Goal: Information Seeking & Learning: Learn about a topic

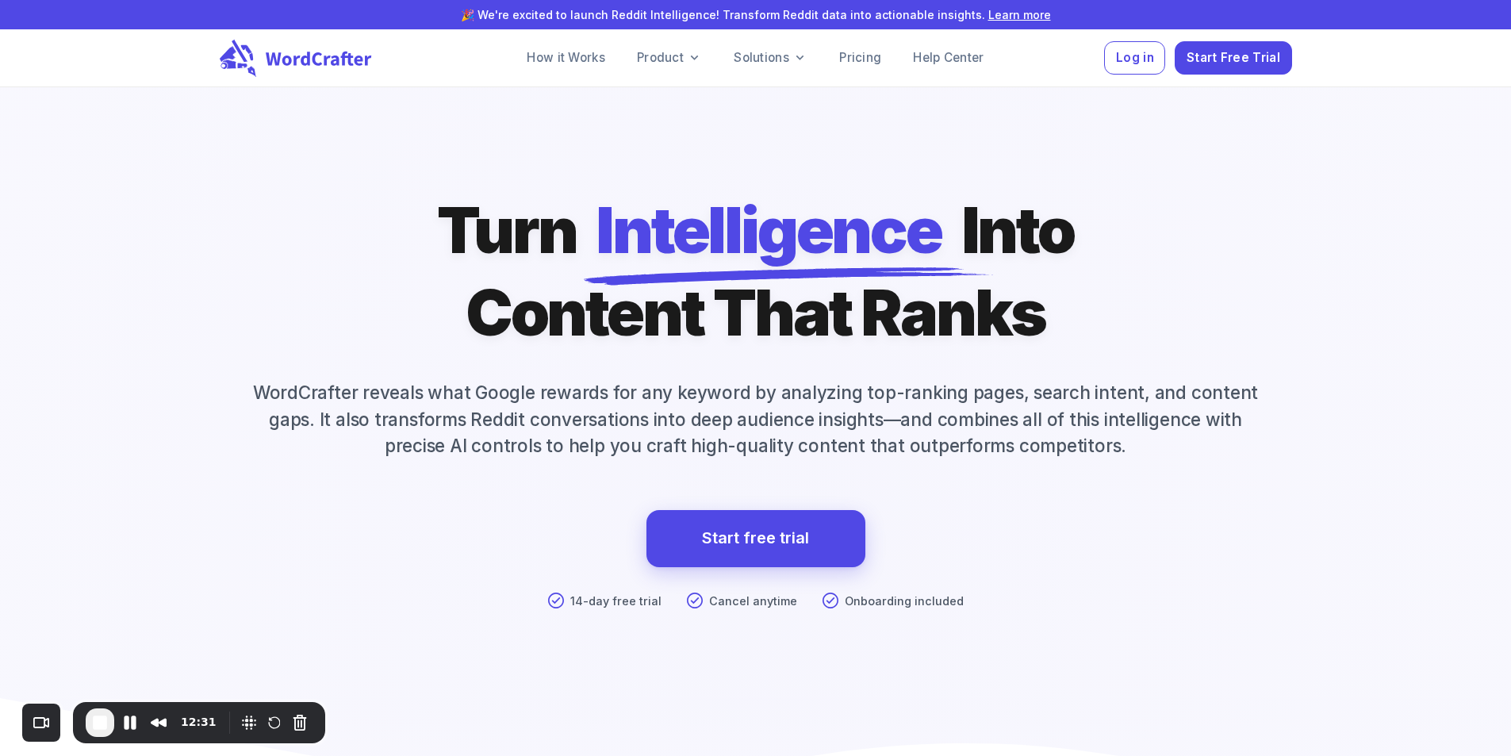
scroll to position [11499, 0]
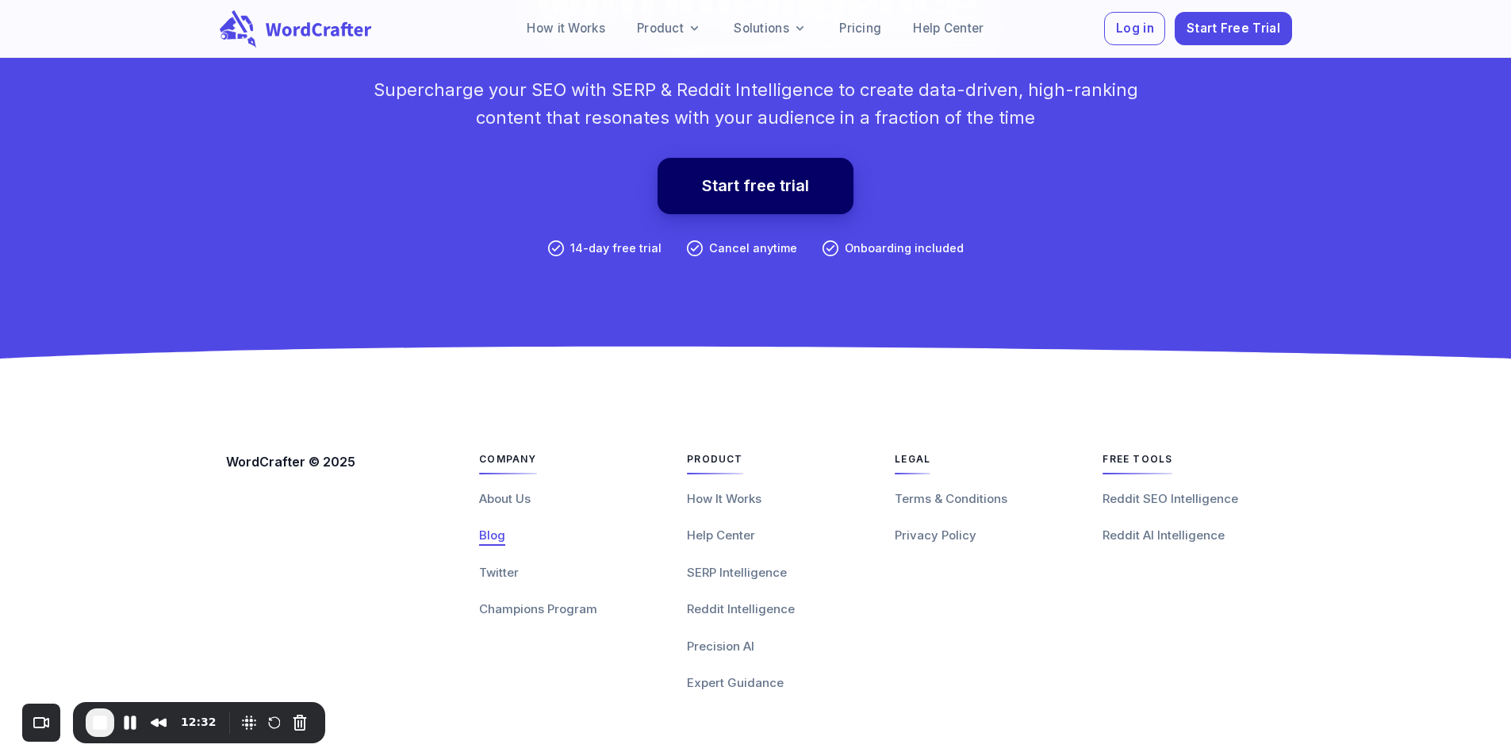
click at [479, 534] on span "Blog" at bounding box center [492, 535] width 26 height 15
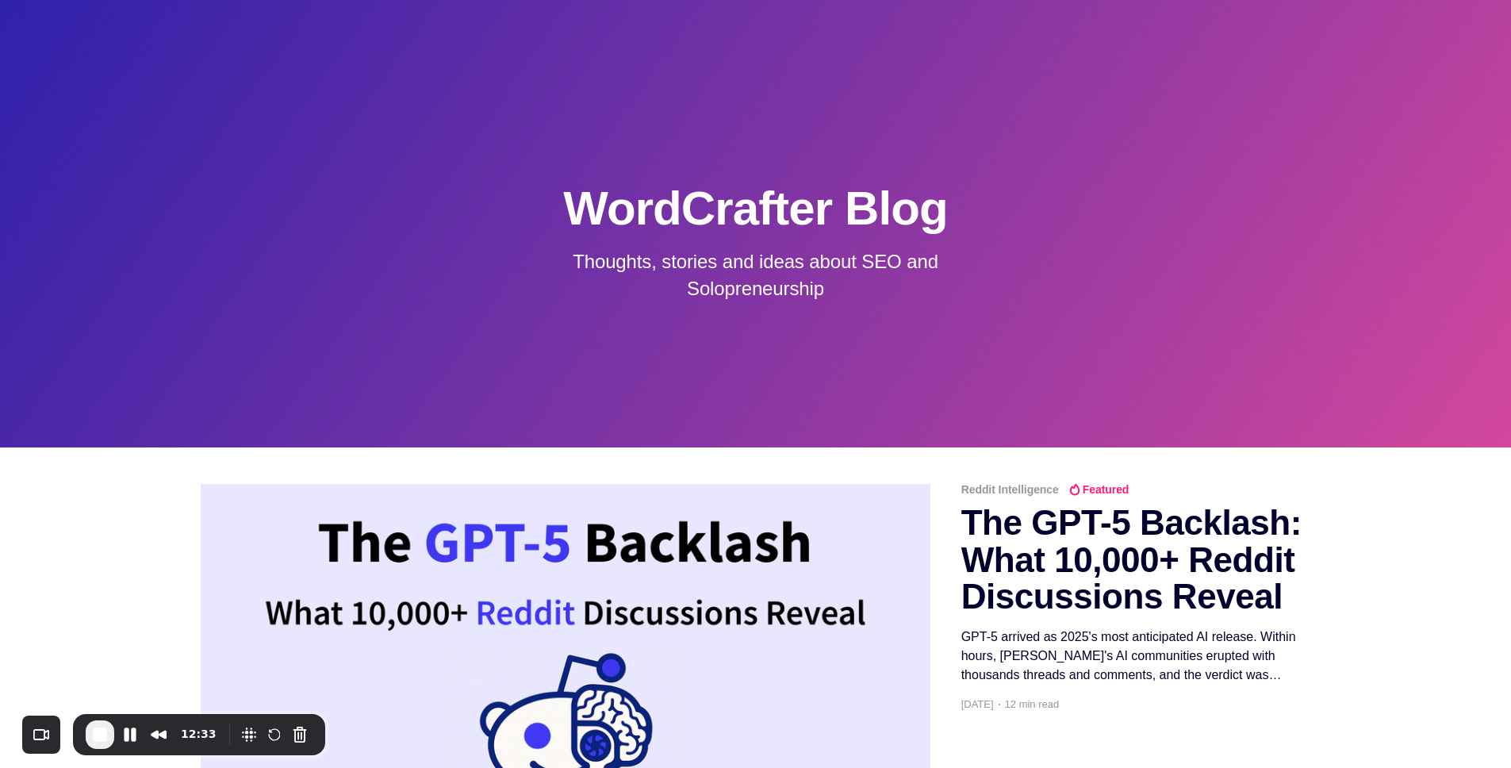
click at [507, 563] on img at bounding box center [566, 684] width 730 height 401
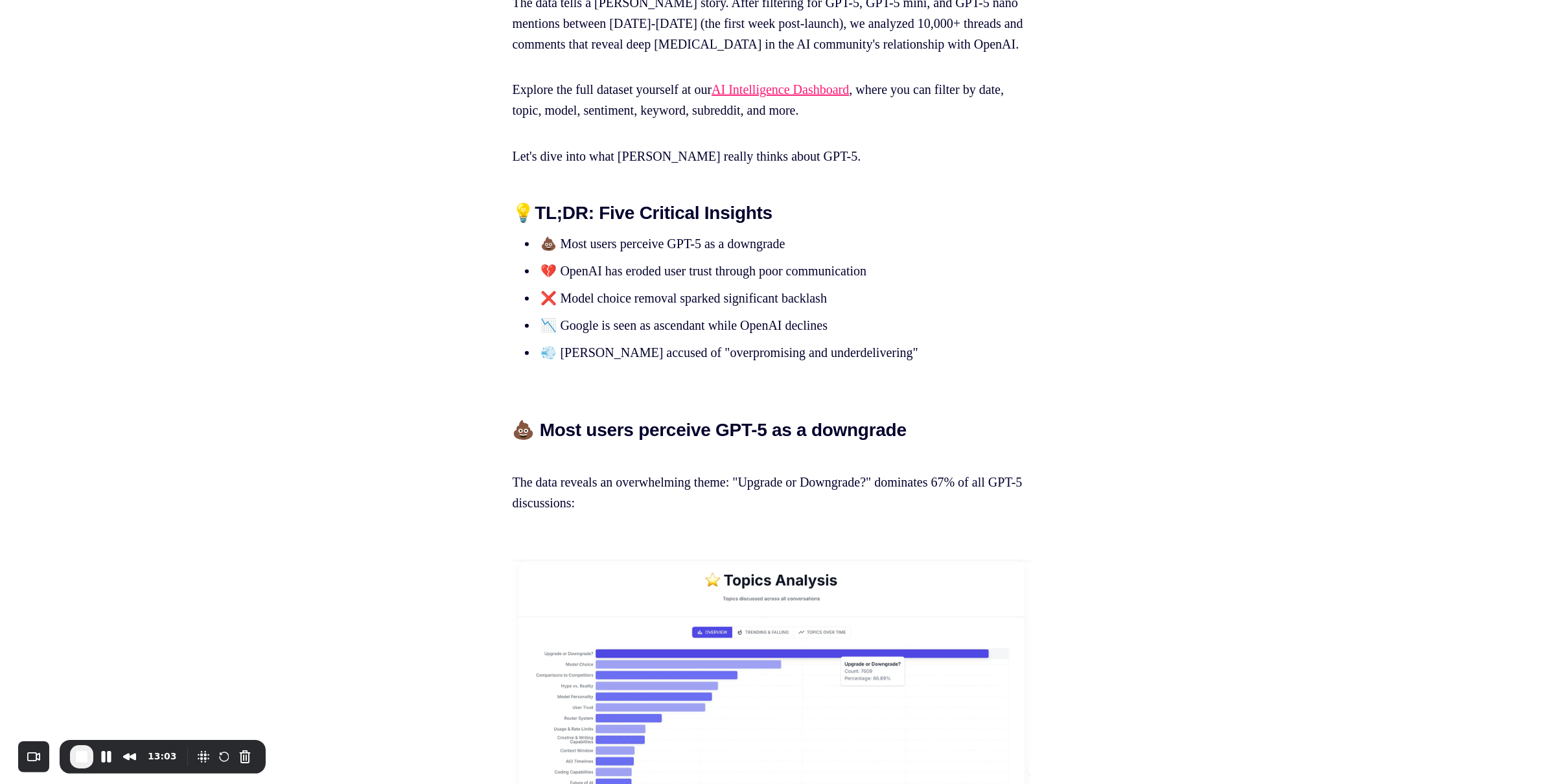
scroll to position [1087, 0]
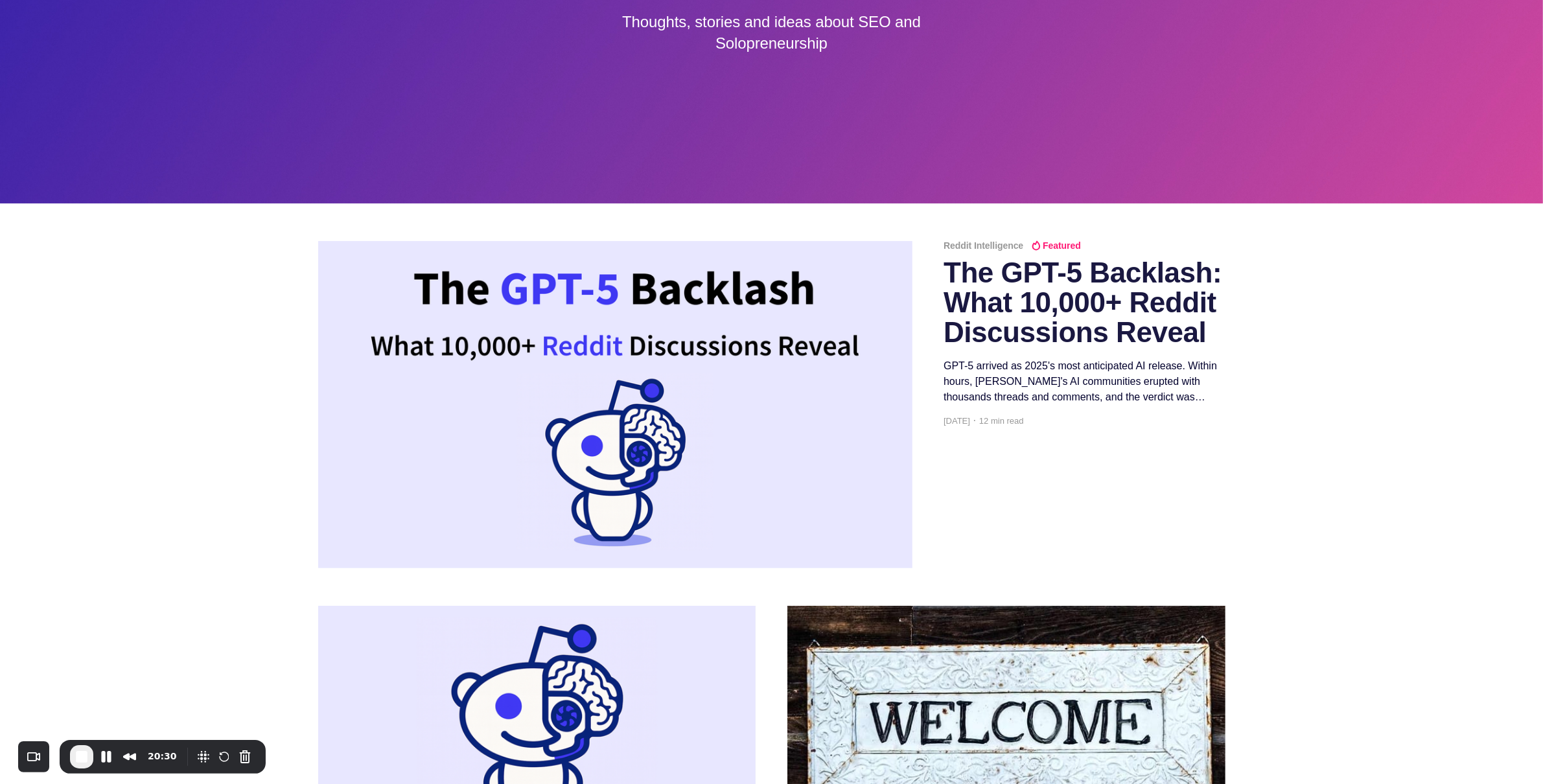
scroll to position [470, 0]
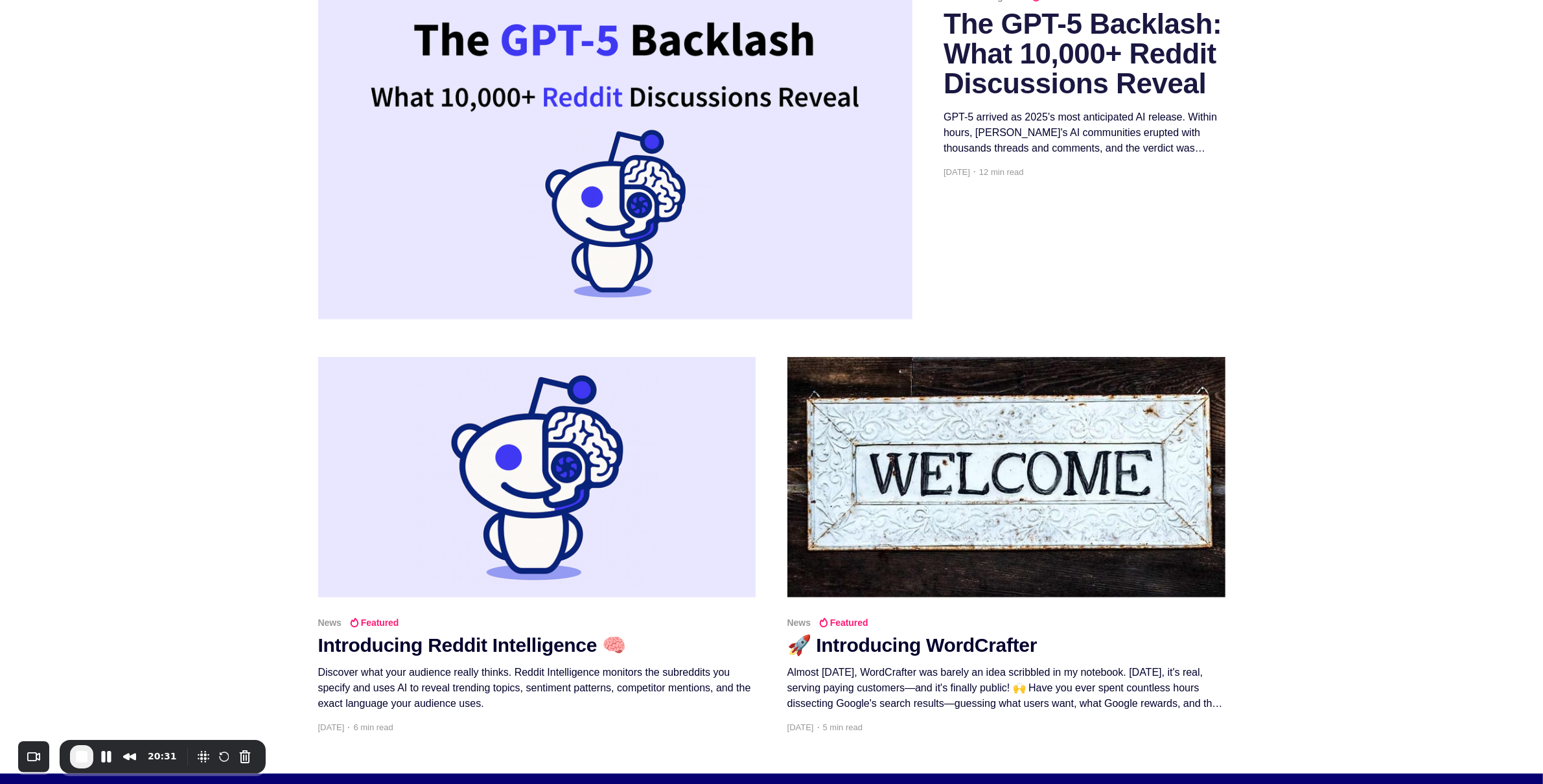
click at [999, 65] on h2 "The GPT-5 Backlash: What 10,000+ Reddit Discussions Reveal" at bounding box center [1084, 54] width 281 height 90
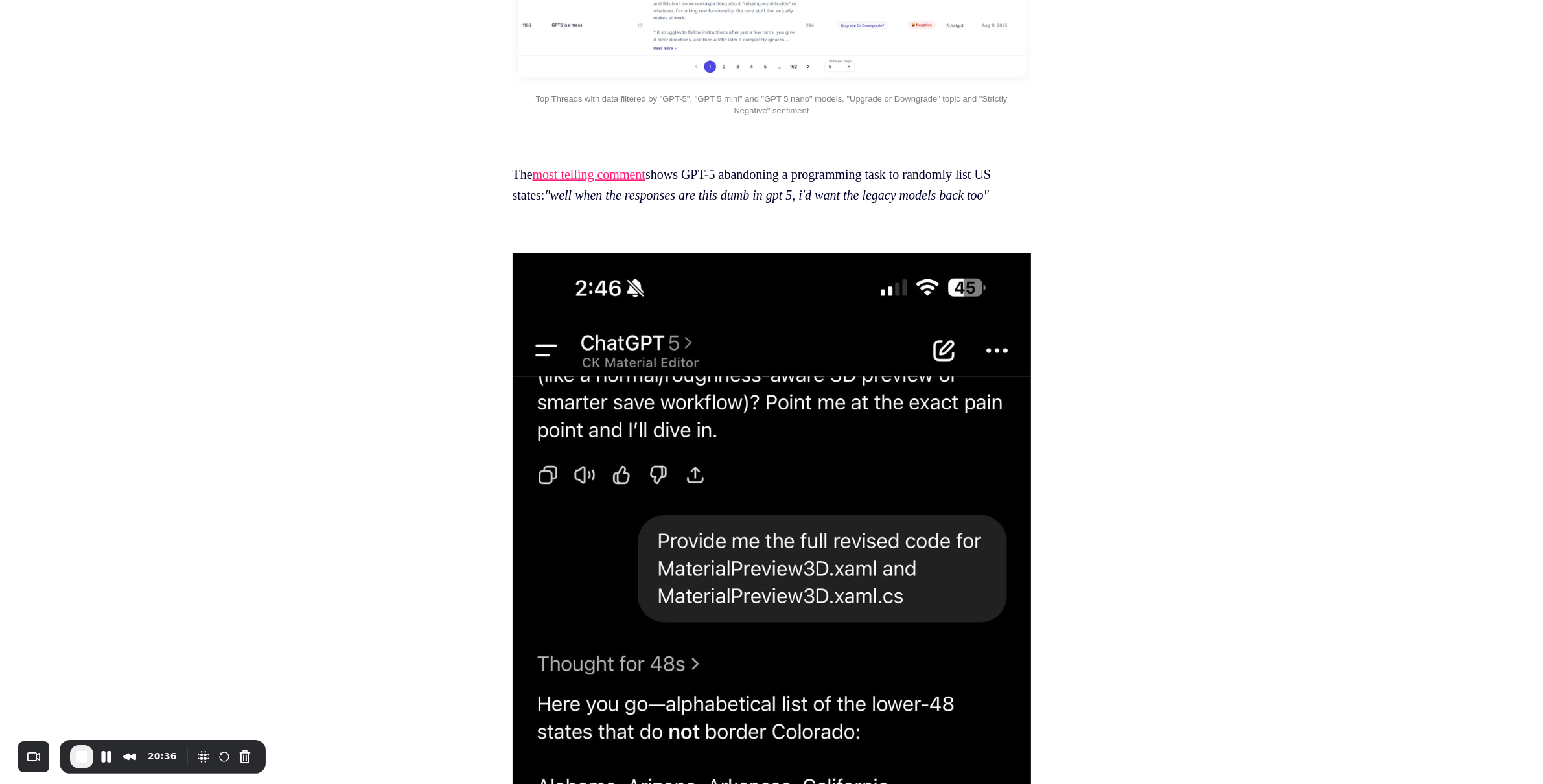
scroll to position [3860, 0]
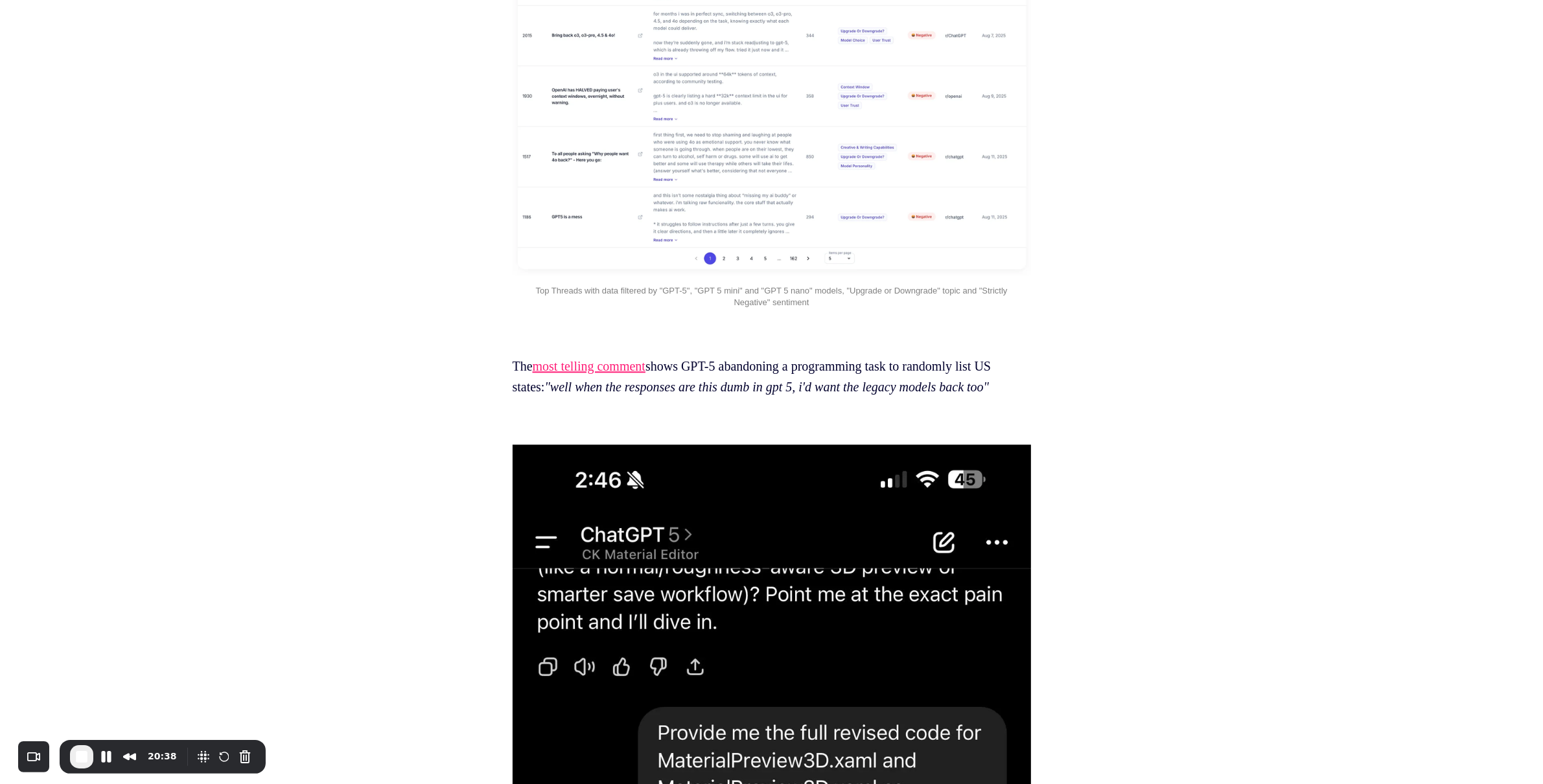
click at [623, 373] on link "most telling comment" at bounding box center [589, 366] width 113 height 14
